Goal: Information Seeking & Learning: Learn about a topic

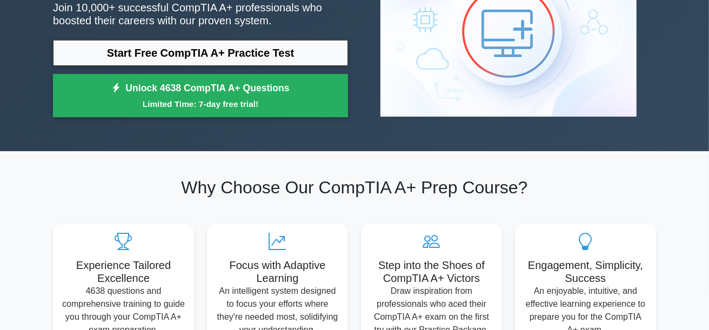
scroll to position [54, 0]
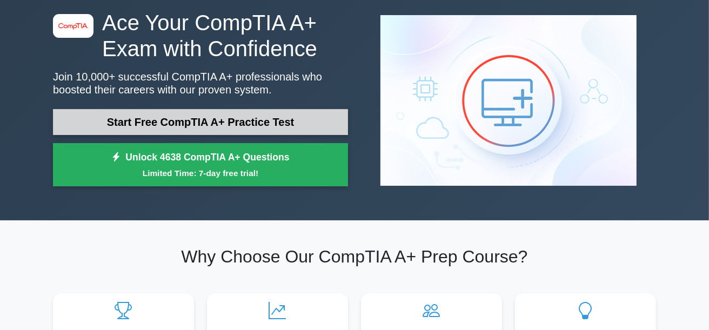
click at [264, 122] on link "Start Free CompTIA A+ Practice Test" at bounding box center [200, 122] width 295 height 26
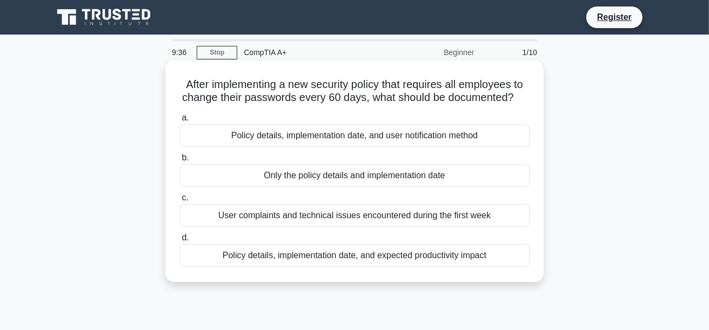
click at [321, 135] on div "Policy details, implementation date, and user notification method" at bounding box center [354, 135] width 350 height 23
click at [179, 122] on input "a. Policy details, implementation date, and user notification method" at bounding box center [179, 117] width 0 height 7
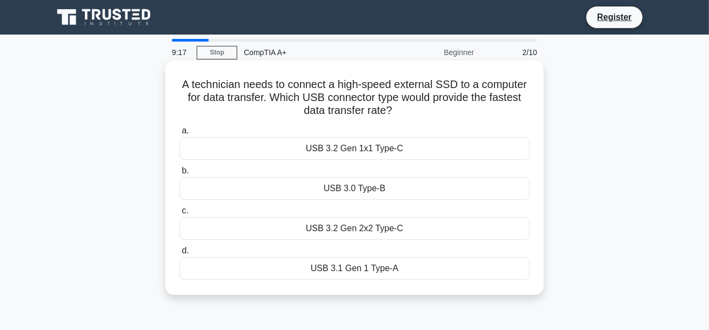
click at [345, 228] on div "USB 3.2 Gen 2x2 Type-C" at bounding box center [354, 228] width 350 height 23
click at [179, 214] on input "c. USB 3.2 Gen 2x2 Type-C" at bounding box center [179, 210] width 0 height 7
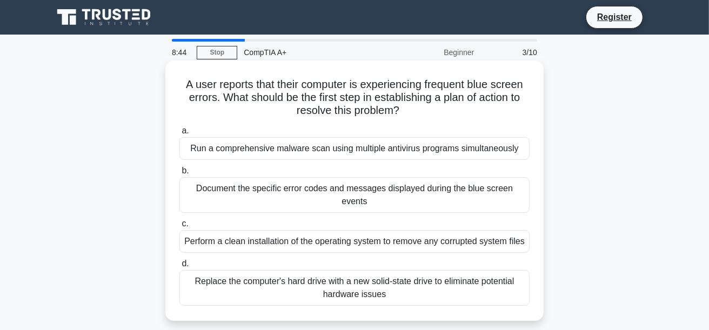
click at [352, 231] on div "Perform a clean installation of the operating system to remove any corrupted sy…" at bounding box center [354, 241] width 350 height 23
click at [179, 227] on input "c. Perform a clean installation of the operating system to remove any corrupted…" at bounding box center [179, 223] width 0 height 7
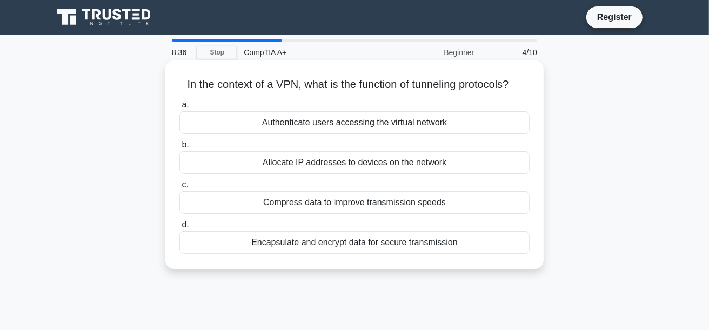
click at [293, 124] on div "Authenticate users accessing the virtual network" at bounding box center [354, 122] width 350 height 23
click at [179, 109] on input "a. Authenticate users accessing the virtual network" at bounding box center [179, 105] width 0 height 7
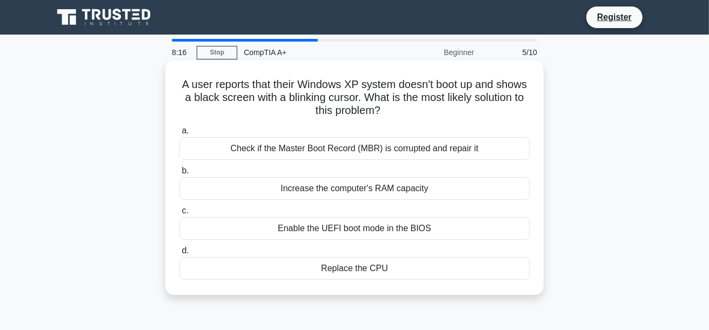
click at [355, 229] on div "Enable the UEFI boot mode in the BIOS" at bounding box center [354, 228] width 350 height 23
click at [179, 214] on input "c. Enable the UEFI boot mode in the BIOS" at bounding box center [179, 210] width 0 height 7
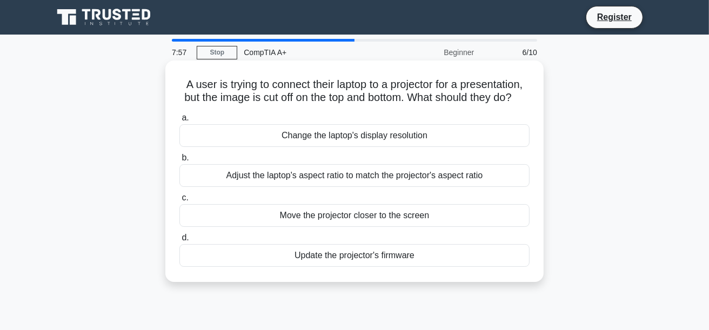
click at [284, 187] on div "Adjust the laptop's aspect ratio to match the projector's aspect ratio" at bounding box center [354, 175] width 350 height 23
click at [179, 161] on input "b. Adjust the laptop's aspect ratio to match the projector's aspect ratio" at bounding box center [179, 157] width 0 height 7
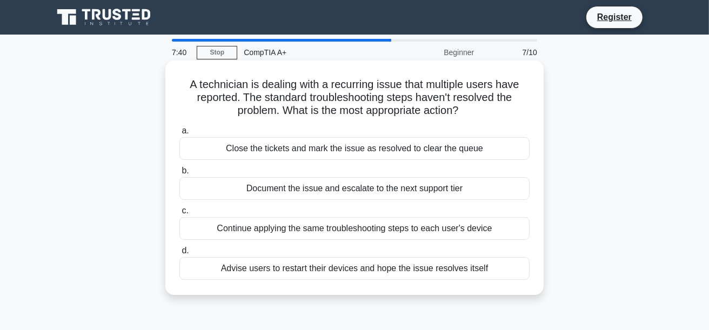
click at [329, 187] on div "Document the issue and escalate to the next support tier" at bounding box center [354, 188] width 350 height 23
click at [179, 174] on input "b. Document the issue and escalate to the next support tier" at bounding box center [179, 170] width 0 height 7
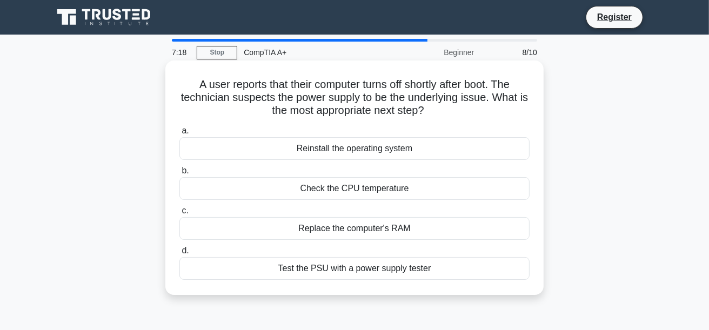
click at [342, 268] on div "Test the PSU with a power supply tester" at bounding box center [354, 268] width 350 height 23
click at [179, 254] on input "d. Test the PSU with a power supply tester" at bounding box center [179, 250] width 0 height 7
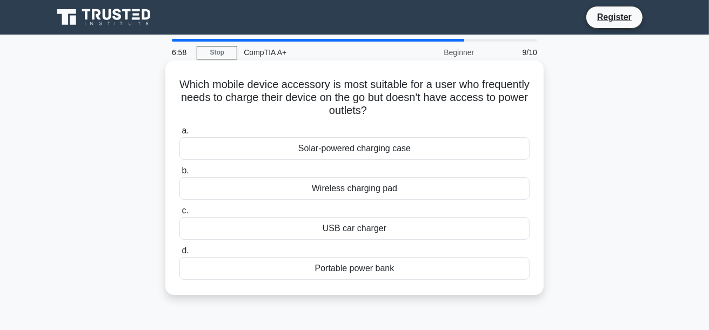
click at [371, 271] on div "Portable power bank" at bounding box center [354, 268] width 350 height 23
click at [179, 254] on input "d. Portable power bank" at bounding box center [179, 250] width 0 height 7
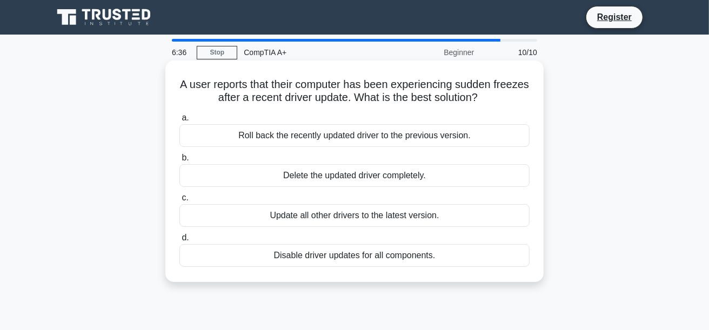
click at [322, 138] on div "Roll back the recently updated driver to the previous version." at bounding box center [354, 135] width 350 height 23
click at [179, 122] on input "a. Roll back the recently updated driver to the previous version." at bounding box center [179, 117] width 0 height 7
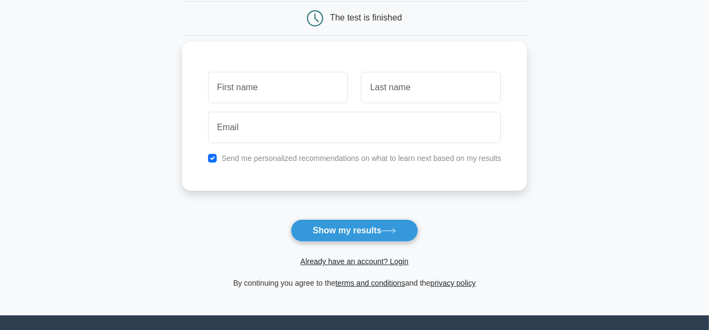
scroll to position [161, 0]
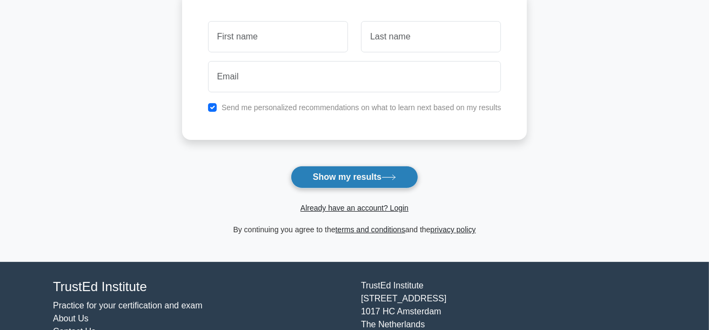
click at [381, 173] on button "Show my results" at bounding box center [354, 177] width 127 height 23
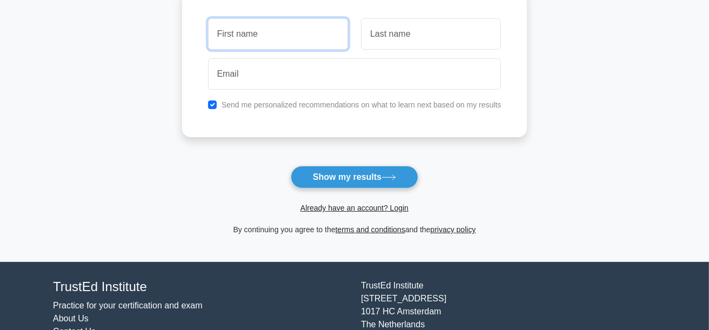
click at [300, 33] on input "text" at bounding box center [278, 33] width 140 height 31
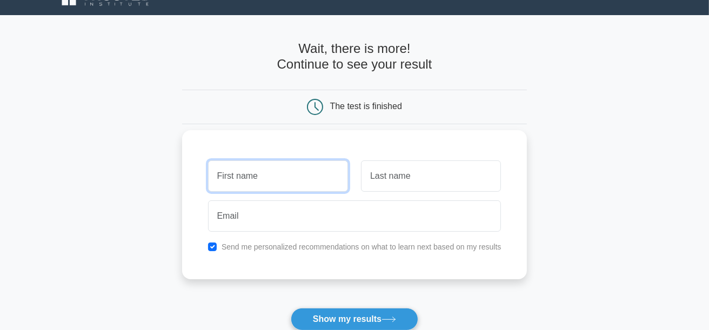
scroll to position [0, 0]
